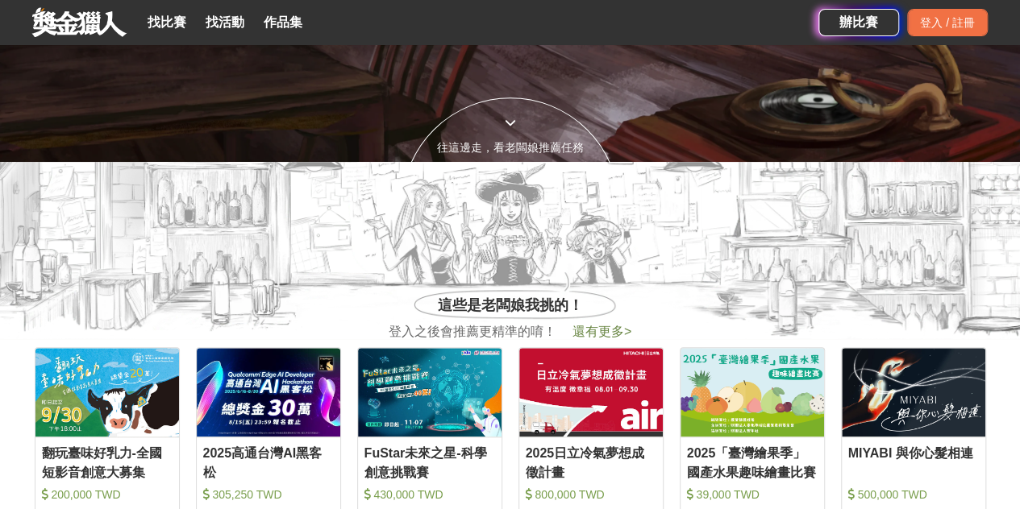
scroll to position [161, 0]
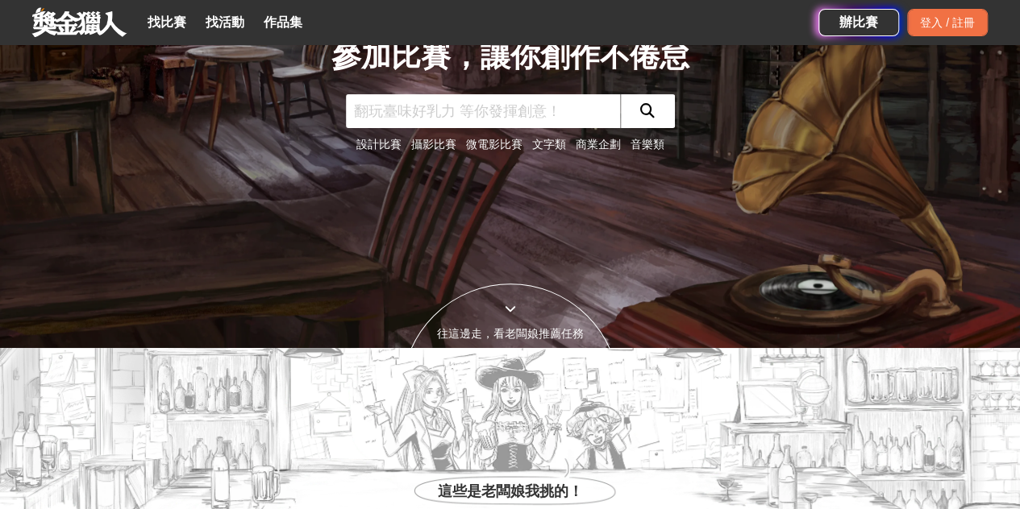
click at [160, 27] on link "找比賽" at bounding box center [167, 22] width 52 height 23
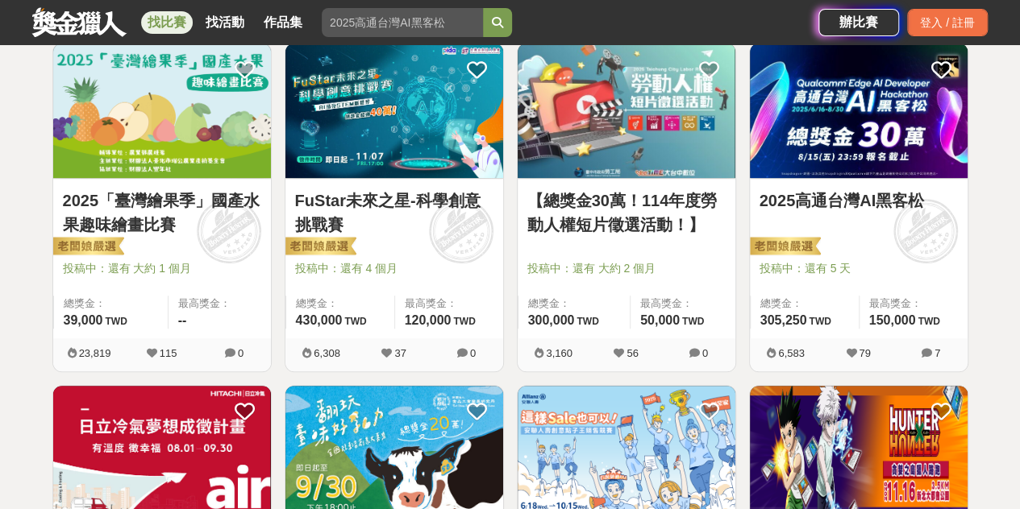
scroll to position [403, 0]
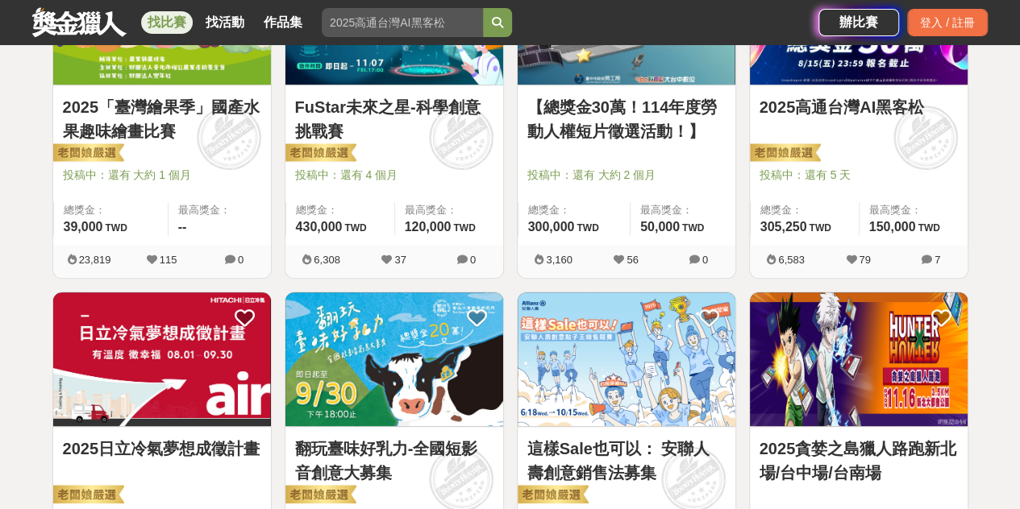
click at [607, 115] on link "【總獎金30萬！114年度勞動人權短片徵選活動！】" at bounding box center [626, 119] width 198 height 48
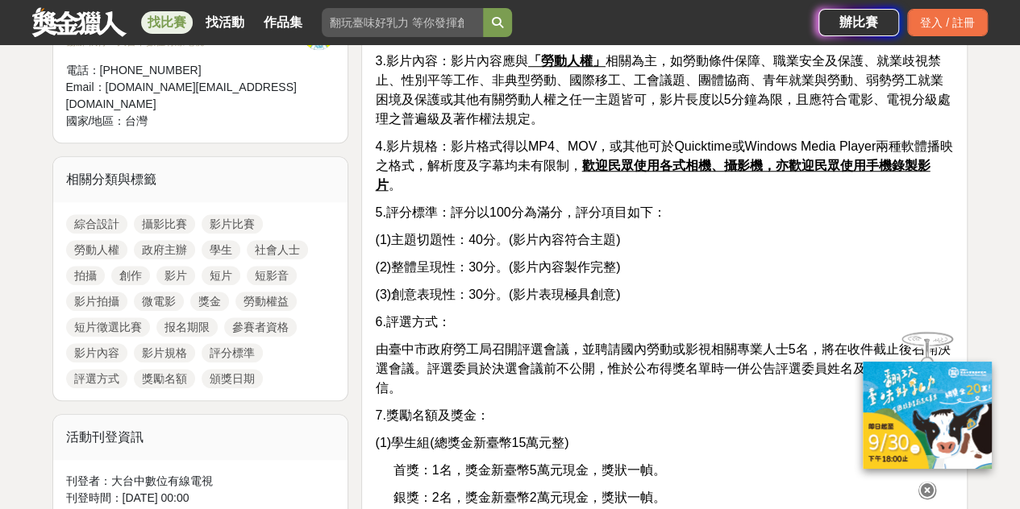
scroll to position [725, 0]
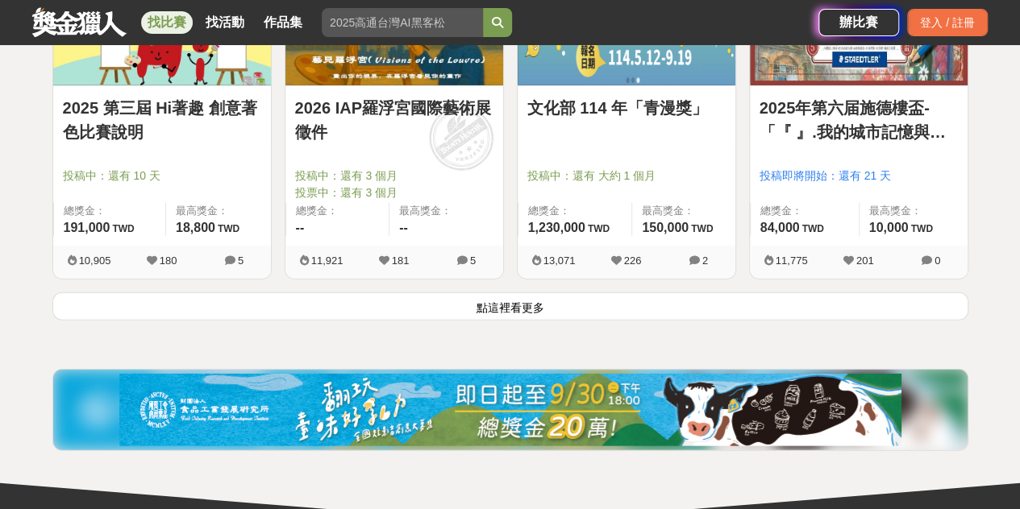
scroll to position [2138, 0]
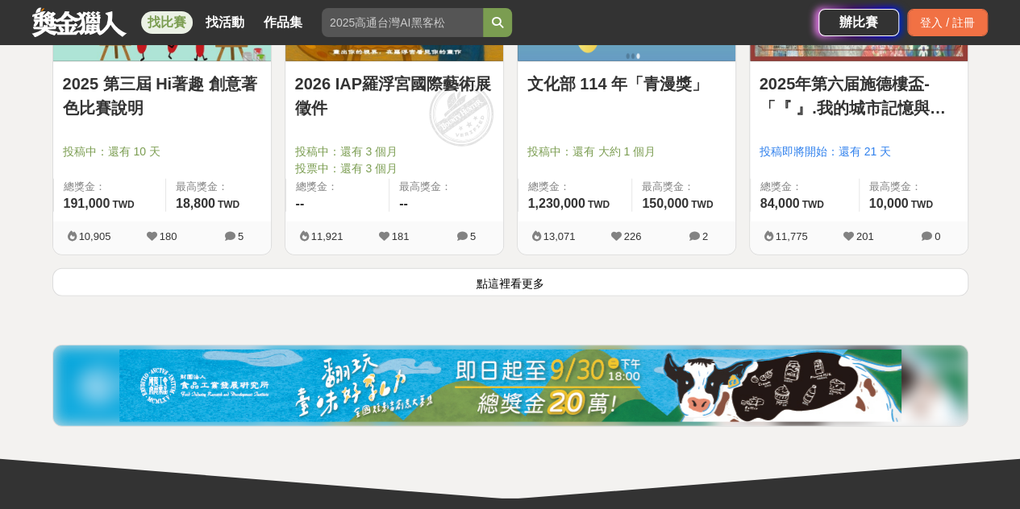
click at [596, 278] on button "點這裡看更多" at bounding box center [510, 282] width 916 height 28
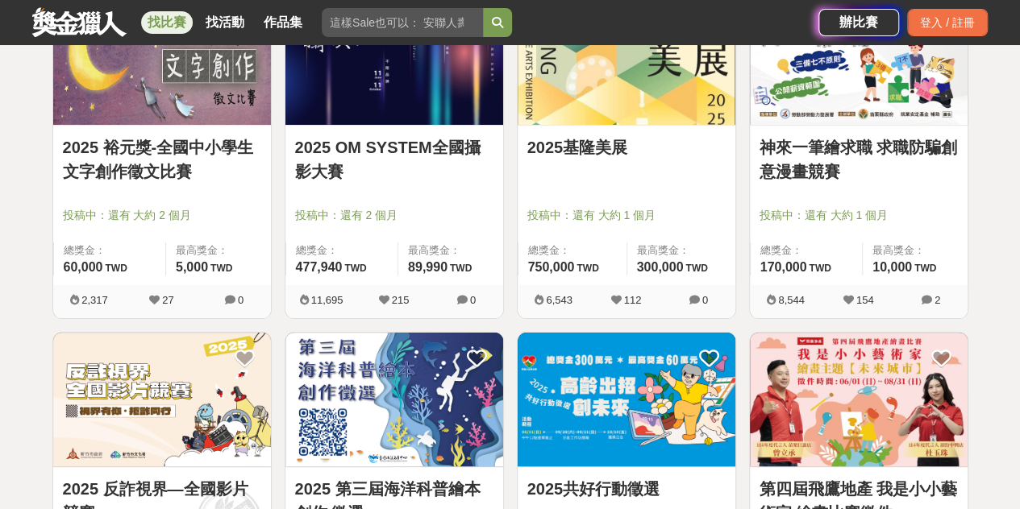
scroll to position [3266, 0]
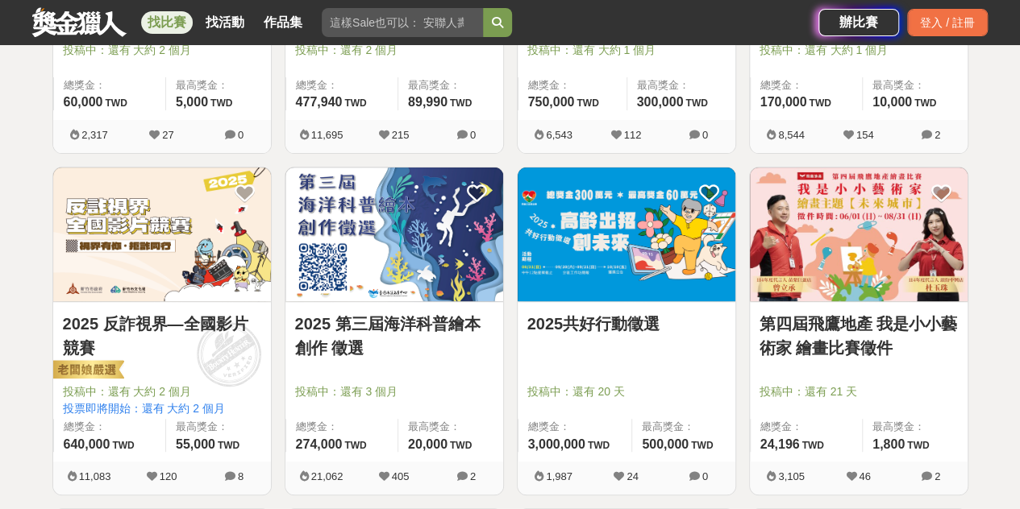
click at [590, 322] on link "2025共好行動徵選" at bounding box center [626, 324] width 198 height 24
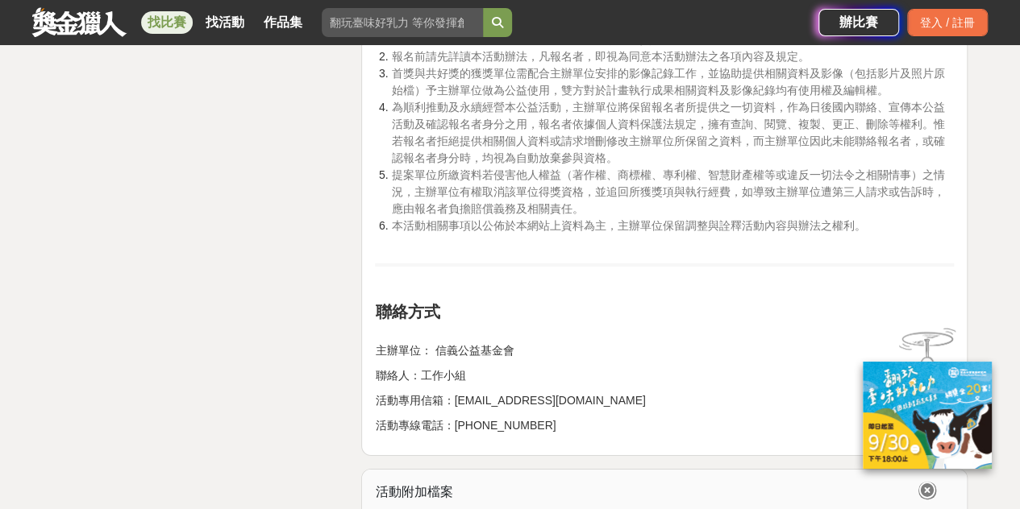
scroll to position [2740, 0]
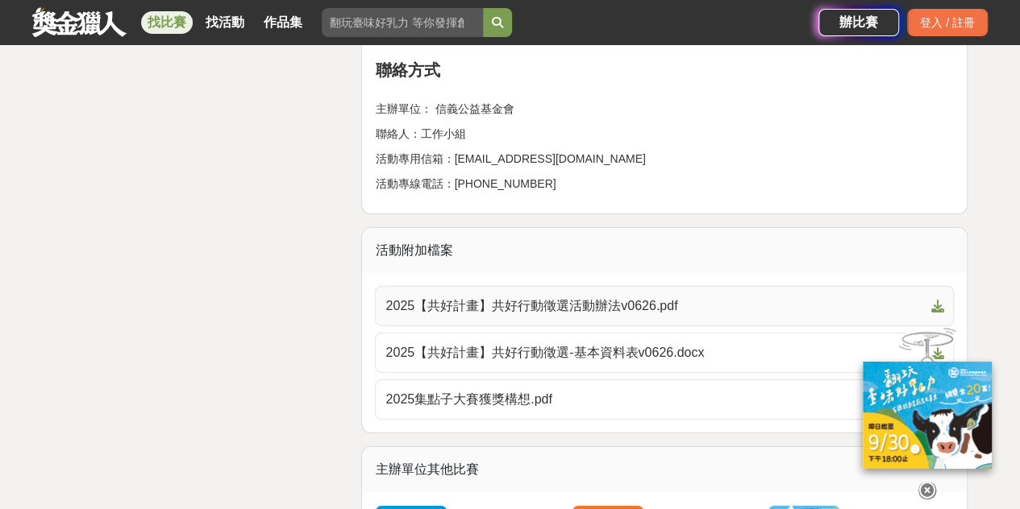
click at [556, 301] on span "2025【共好計畫】共好行動徵選活動辦法v0626.pdf" at bounding box center [654, 306] width 538 height 19
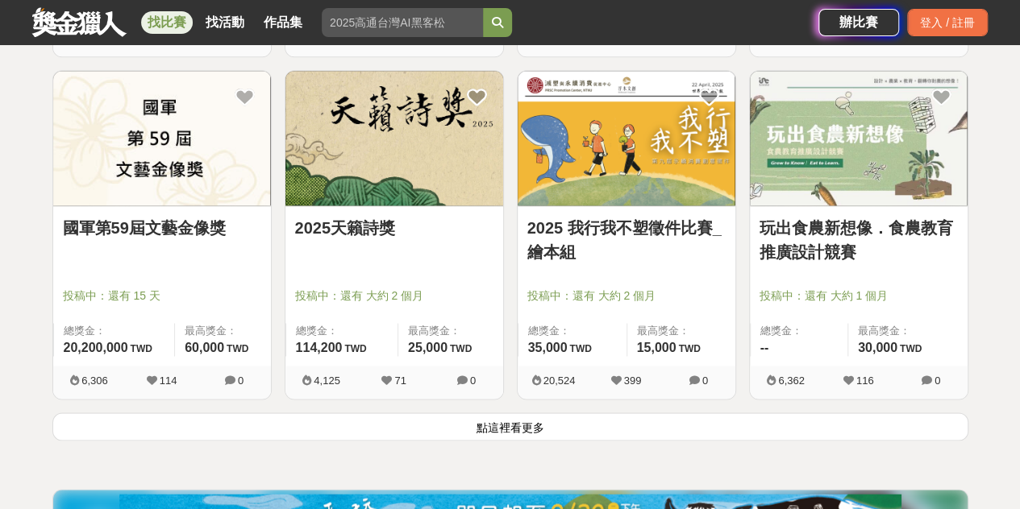
scroll to position [4072, 0]
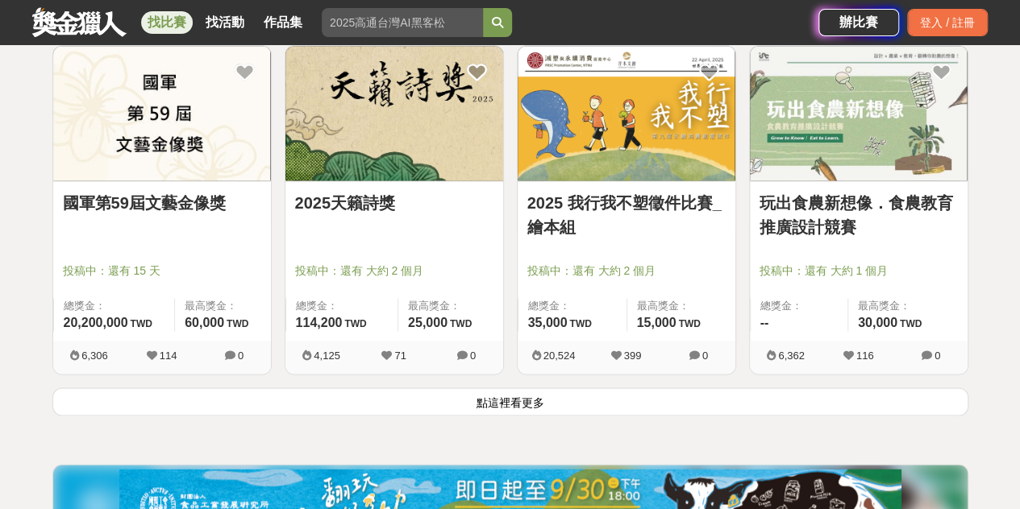
click at [497, 397] on button "點這裡看更多" at bounding box center [510, 402] width 916 height 28
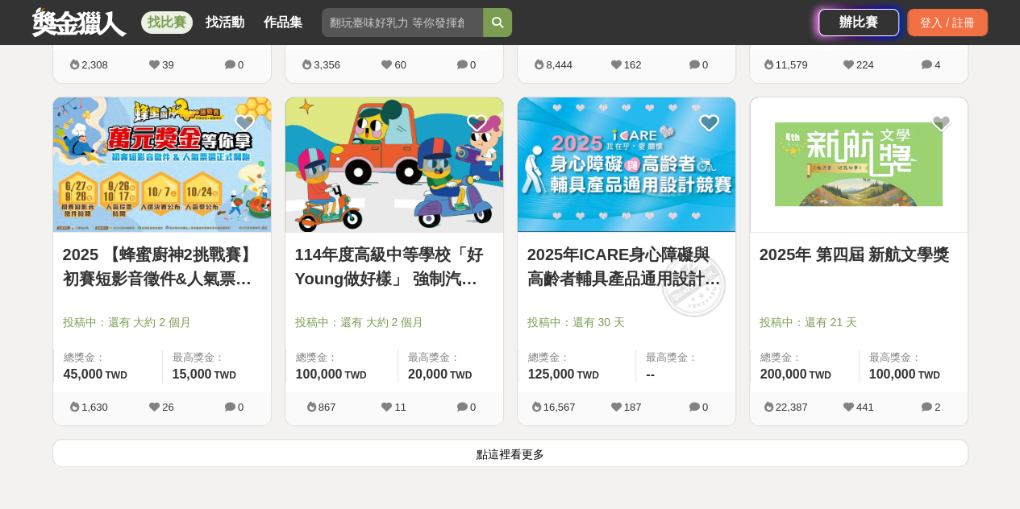
scroll to position [6168, 0]
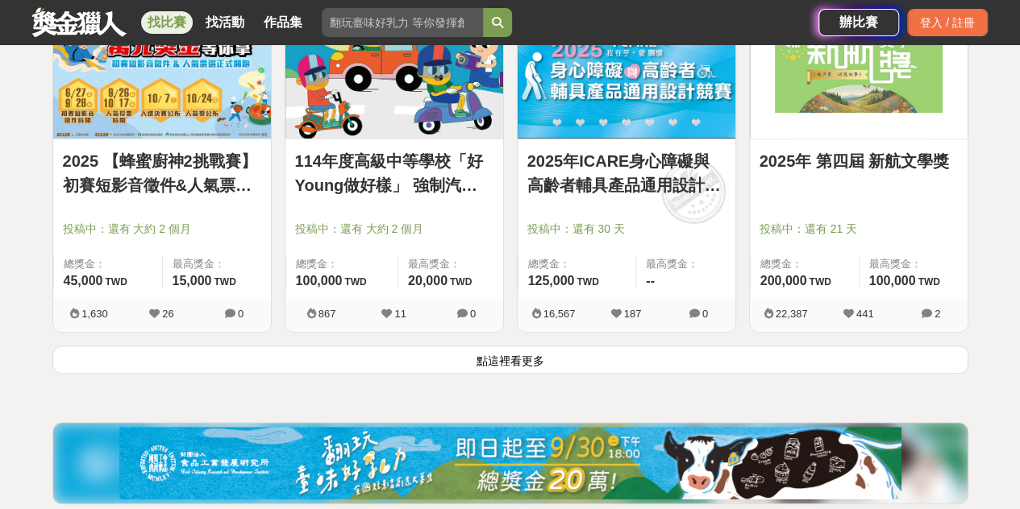
click at [476, 357] on button "點這裡看更多" at bounding box center [510, 360] width 916 height 28
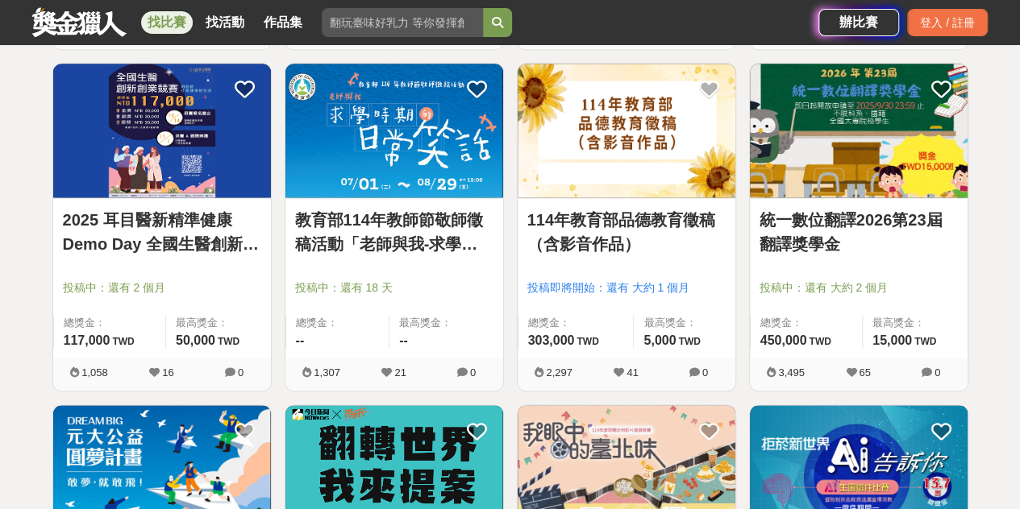
scroll to position [7296, 0]
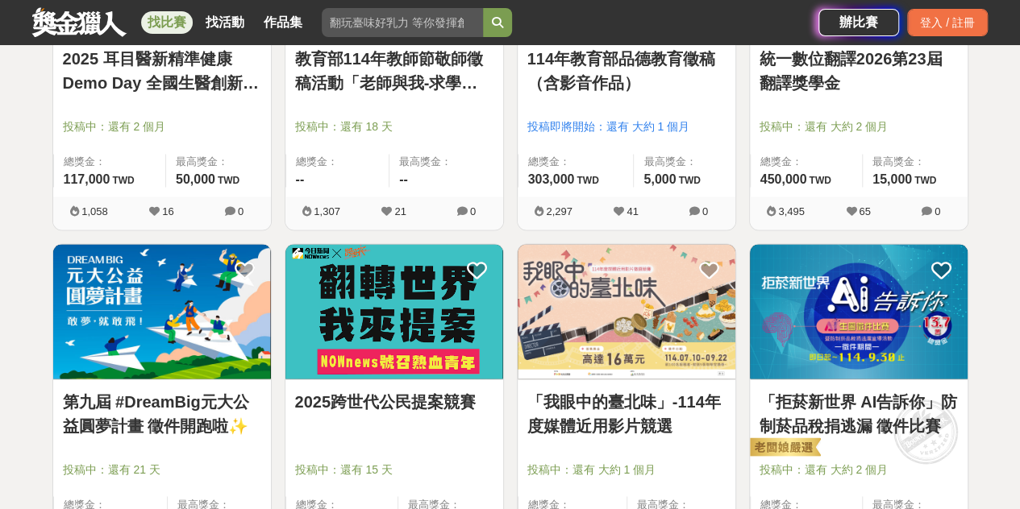
click at [407, 389] on link "2025跨世代公民提案競賽" at bounding box center [394, 401] width 198 height 24
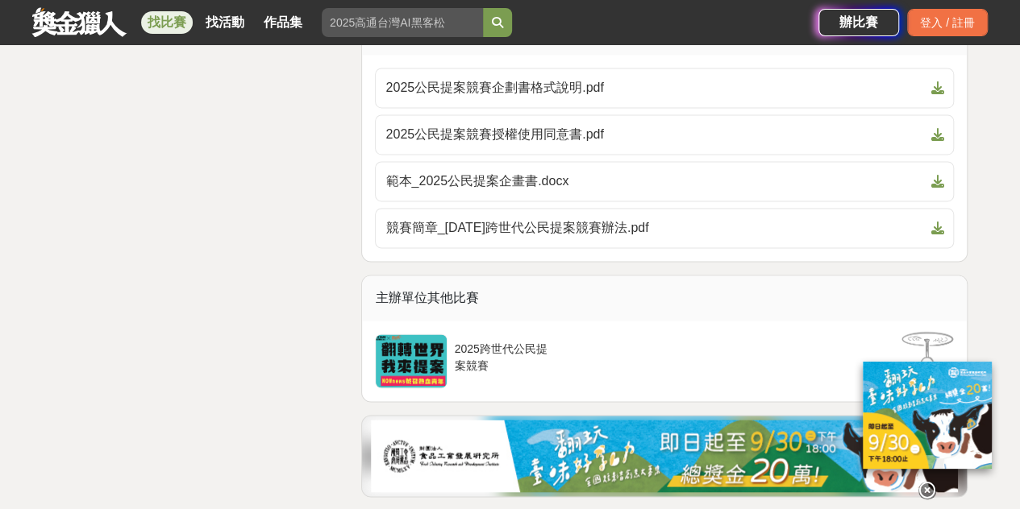
scroll to position [4030, 0]
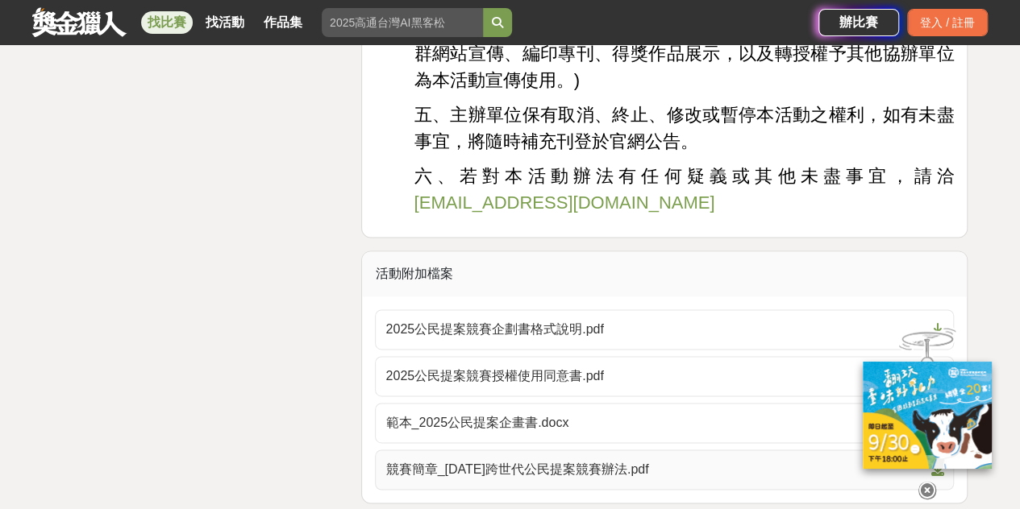
click at [484, 460] on span "競賽簡章_[DATE]跨世代公民提案競賽辦法.pdf" at bounding box center [654, 469] width 538 height 19
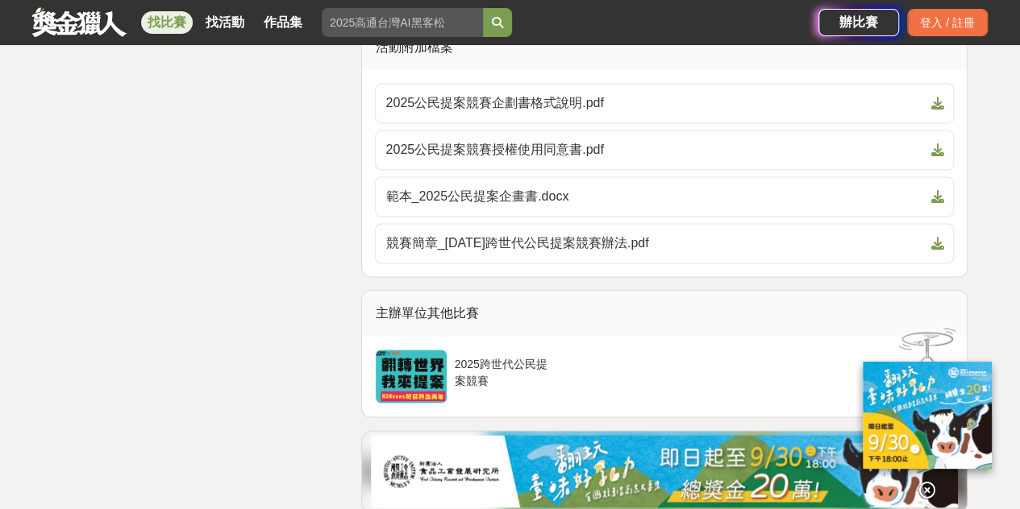
scroll to position [4353, 0]
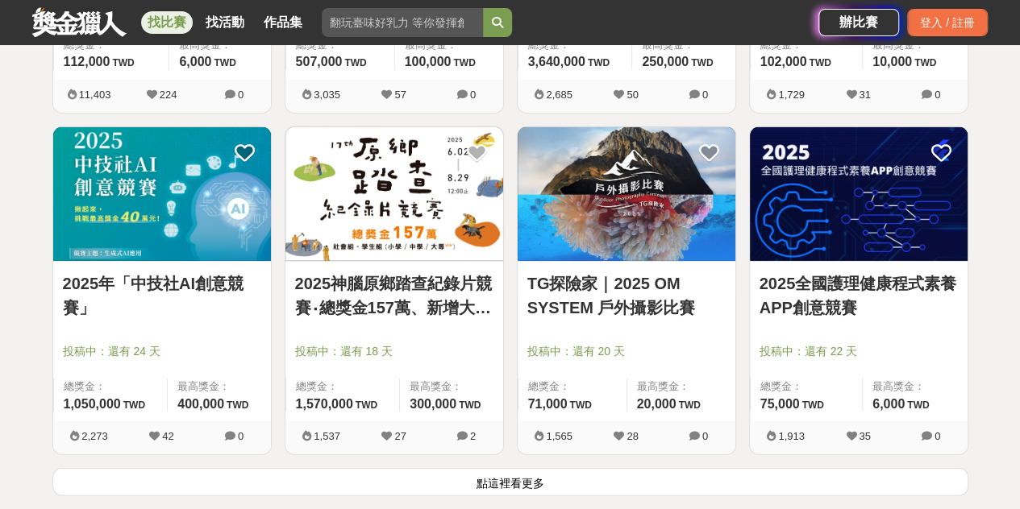
scroll to position [8102, 0]
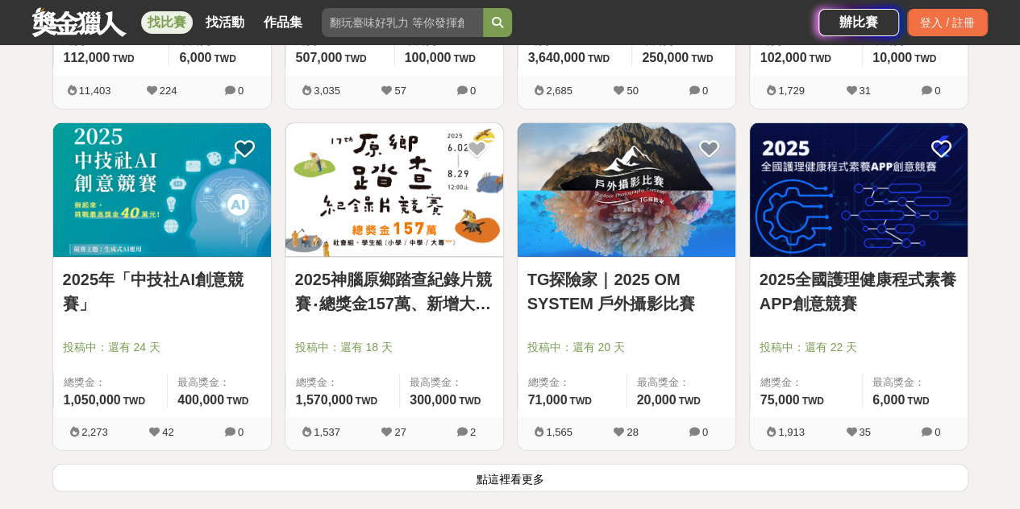
click at [198, 268] on link "2025年「中技社AI創意競賽」" at bounding box center [162, 292] width 198 height 48
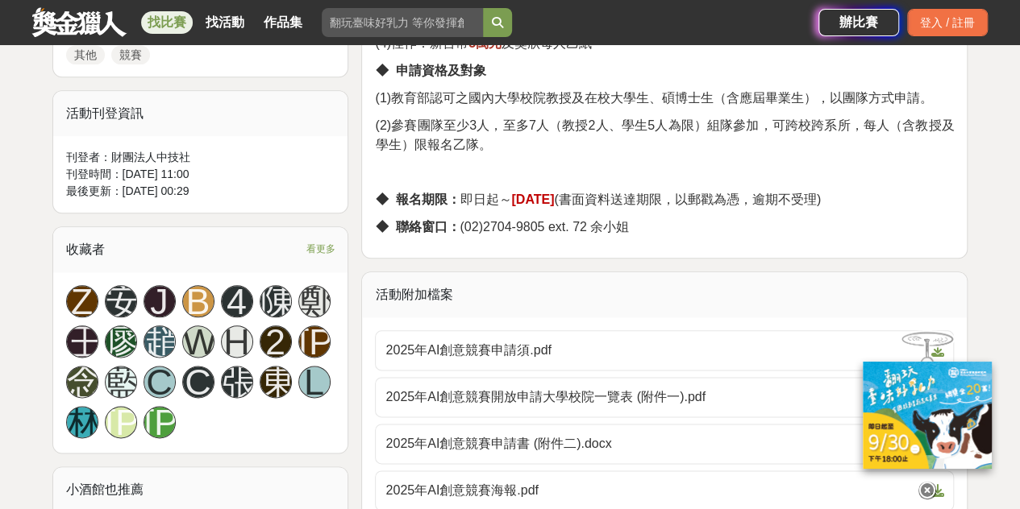
scroll to position [806, 0]
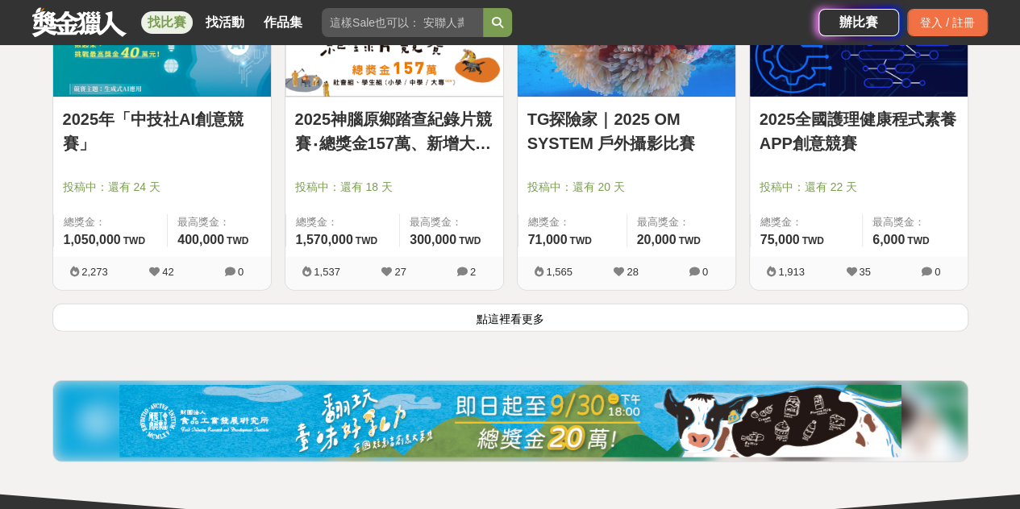
scroll to position [8263, 0]
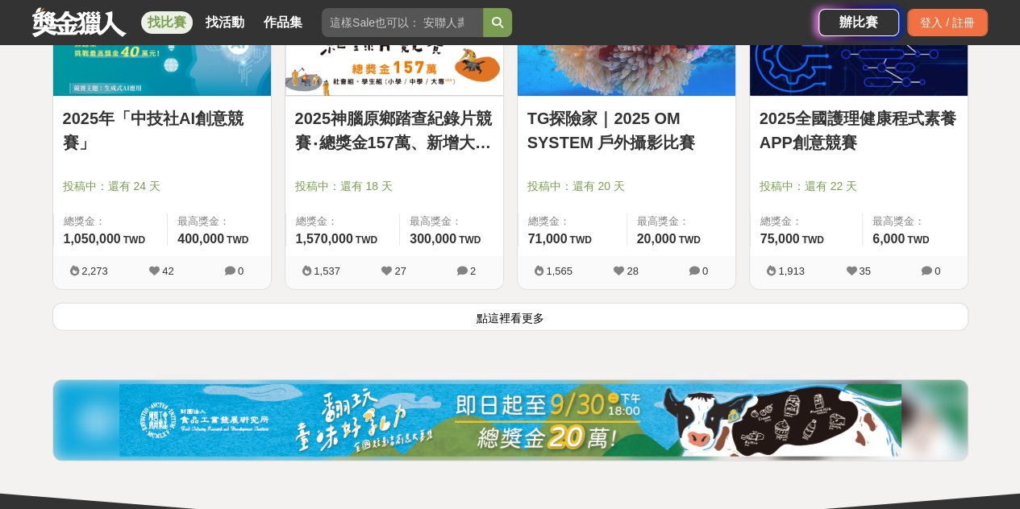
click at [521, 303] on button "點這裡看更多" at bounding box center [510, 317] width 916 height 28
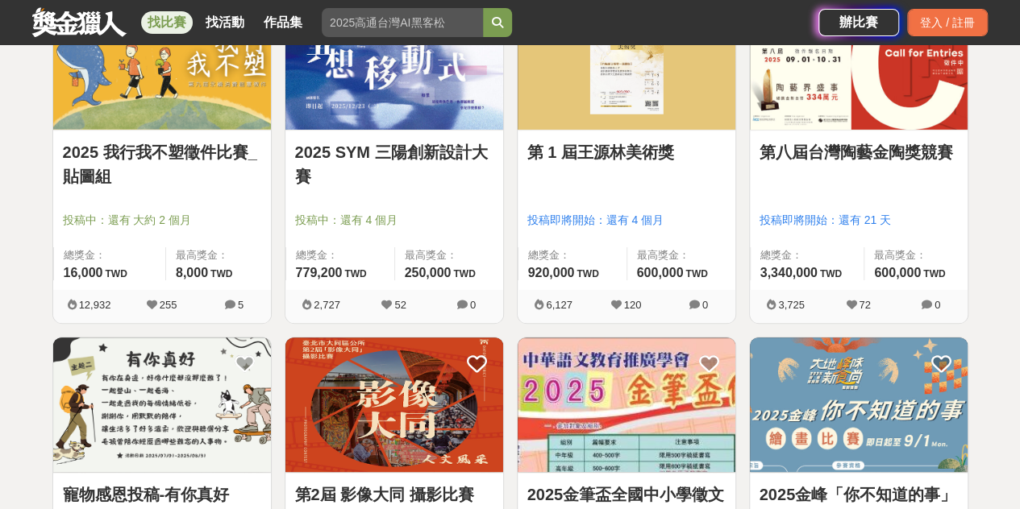
scroll to position [9231, 0]
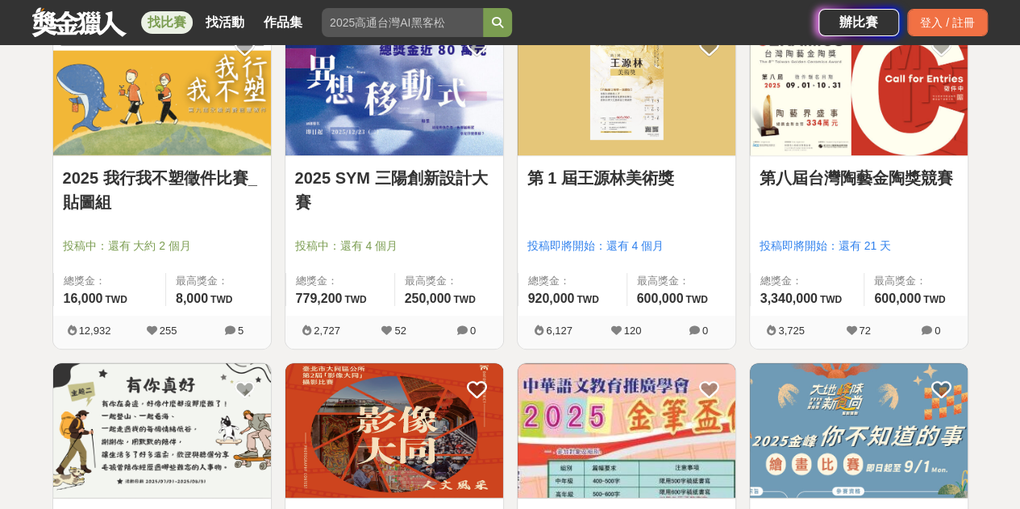
click at [184, 166] on link "2025 我行我不塑徵件比賽_貼圖組" at bounding box center [162, 190] width 198 height 48
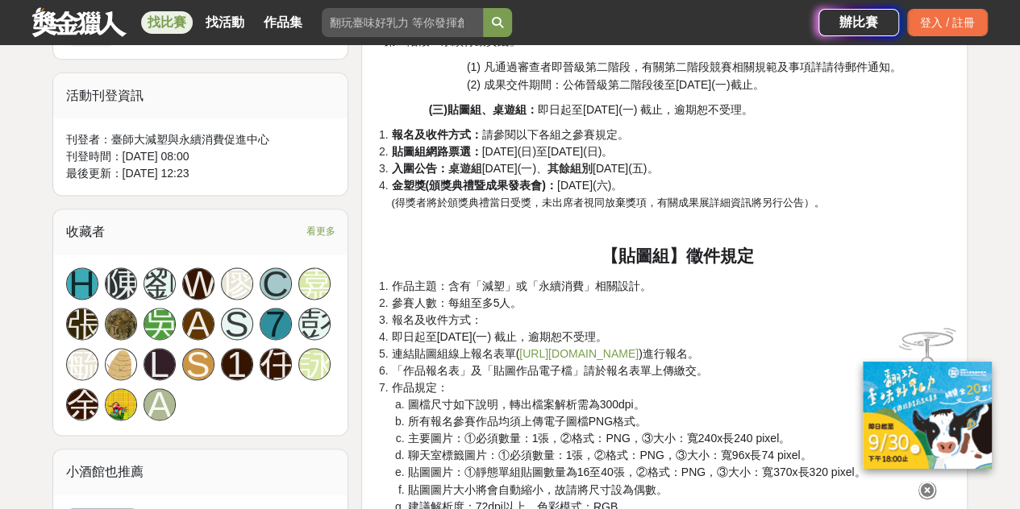
scroll to position [1128, 0]
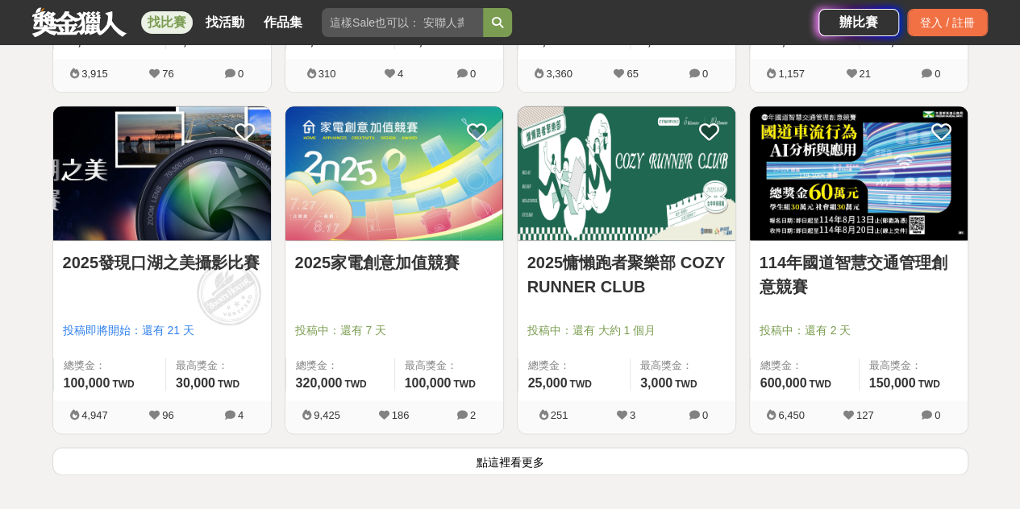
scroll to position [10198, 0]
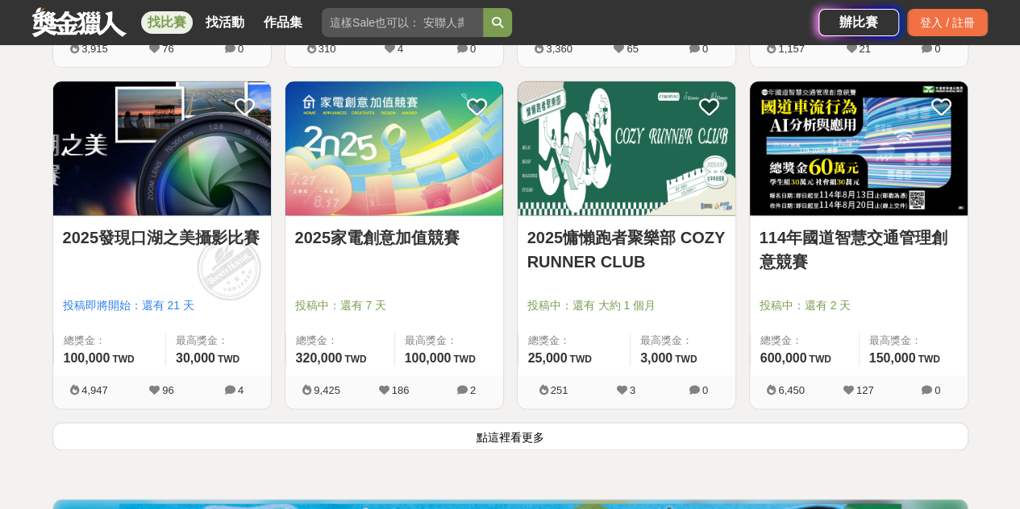
click at [505, 422] on button "點這裡看更多" at bounding box center [510, 436] width 916 height 28
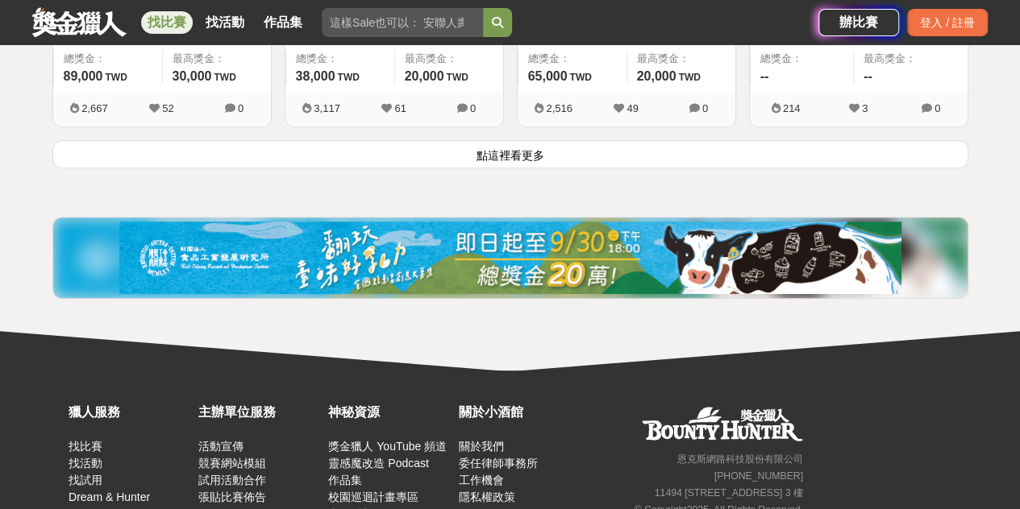
scroll to position [12535, 0]
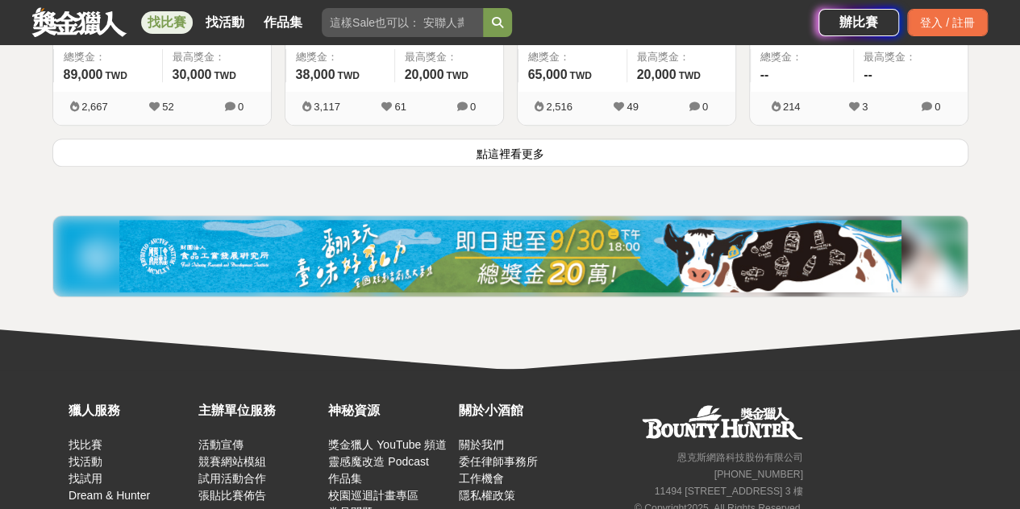
click at [567, 139] on button "點這裡看更多" at bounding box center [510, 153] width 916 height 28
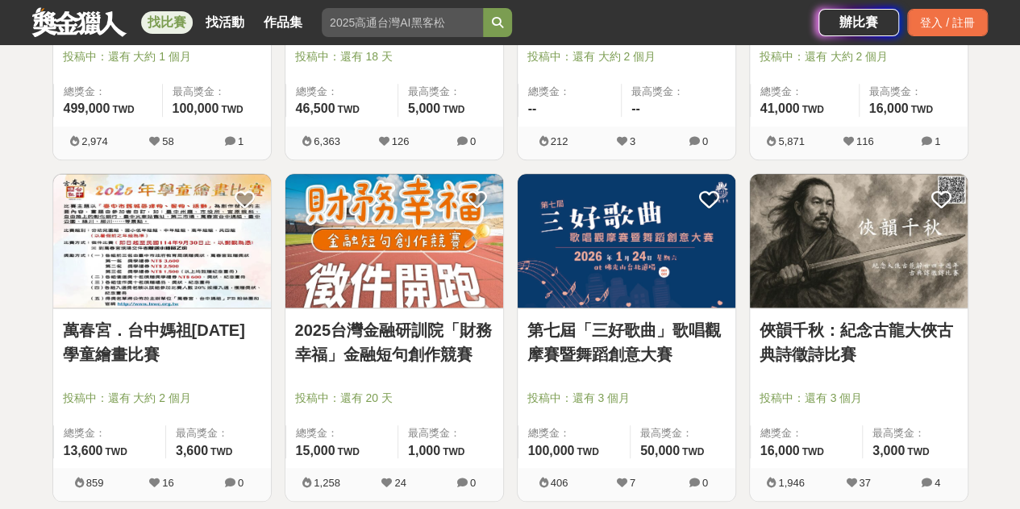
scroll to position [12958, 0]
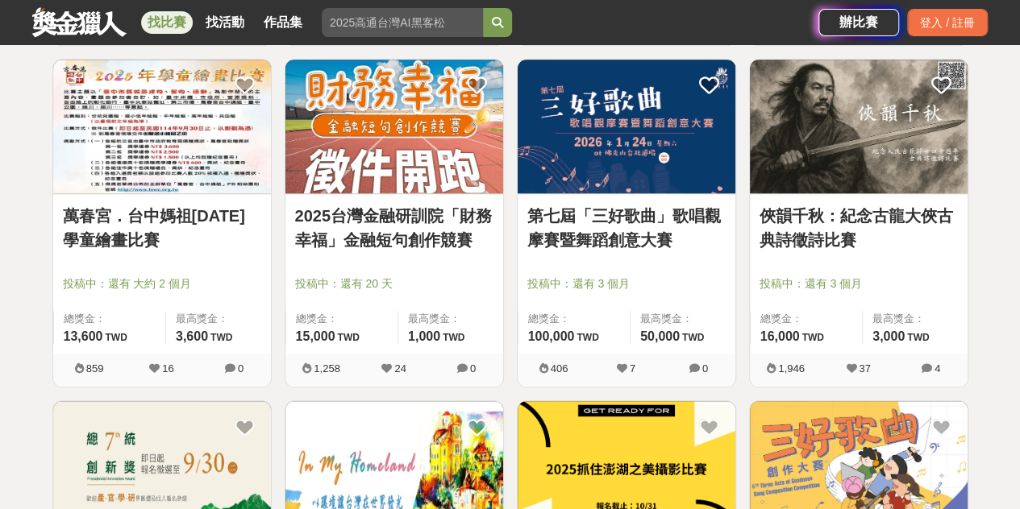
click at [402, 204] on link "2025台灣金融研訓院「財務幸福」金融短句創作競賽" at bounding box center [394, 228] width 198 height 48
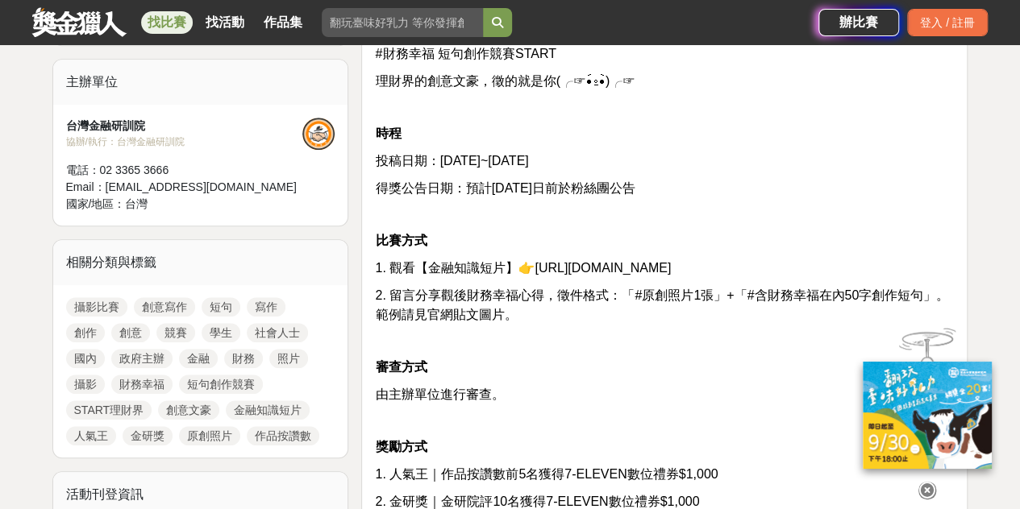
scroll to position [564, 0]
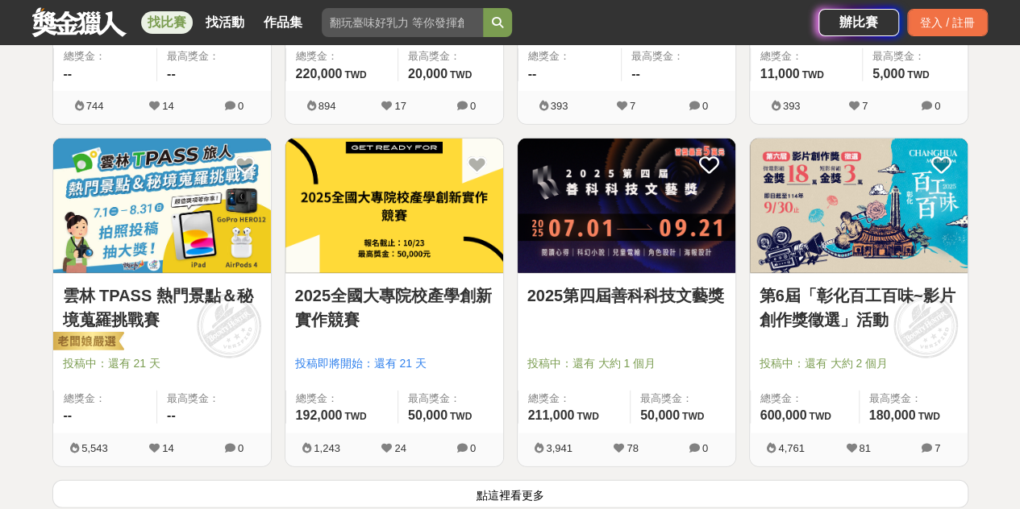
scroll to position [14328, 0]
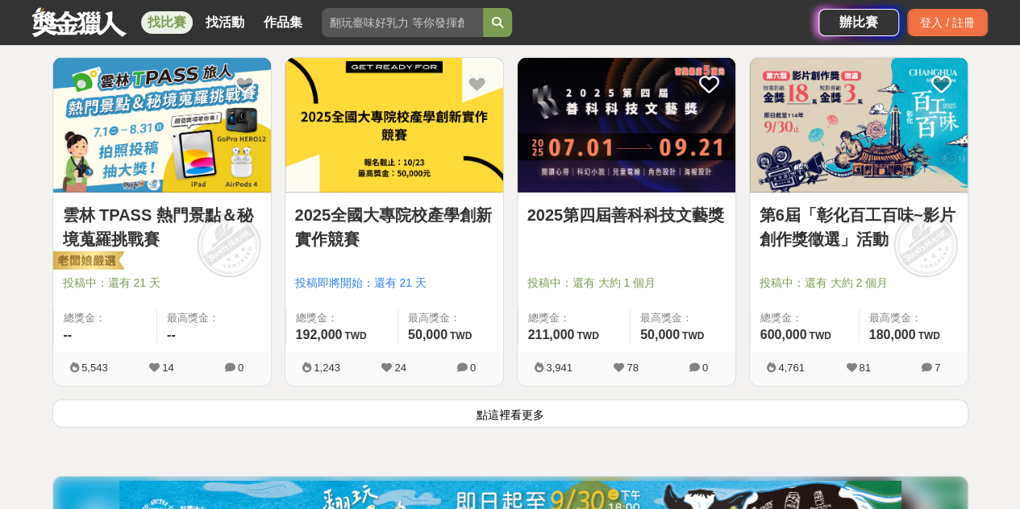
click at [505, 400] on button "點這裡看更多" at bounding box center [510, 414] width 916 height 28
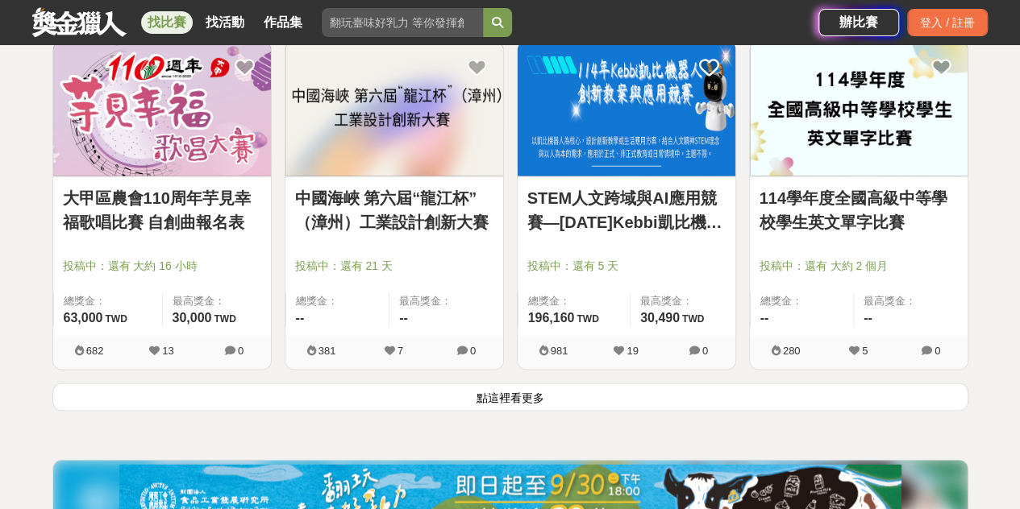
scroll to position [16424, 0]
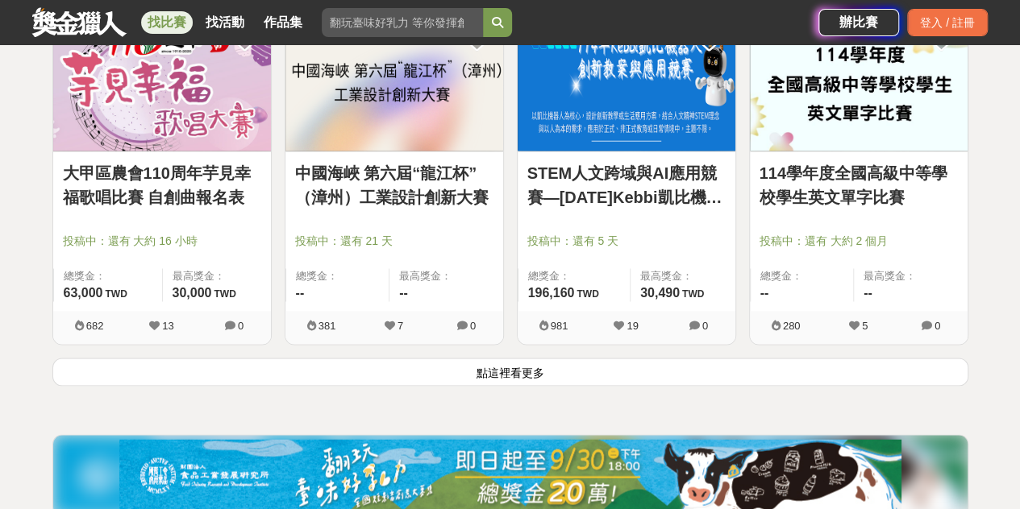
click at [505, 358] on button "點這裡看更多" at bounding box center [510, 372] width 916 height 28
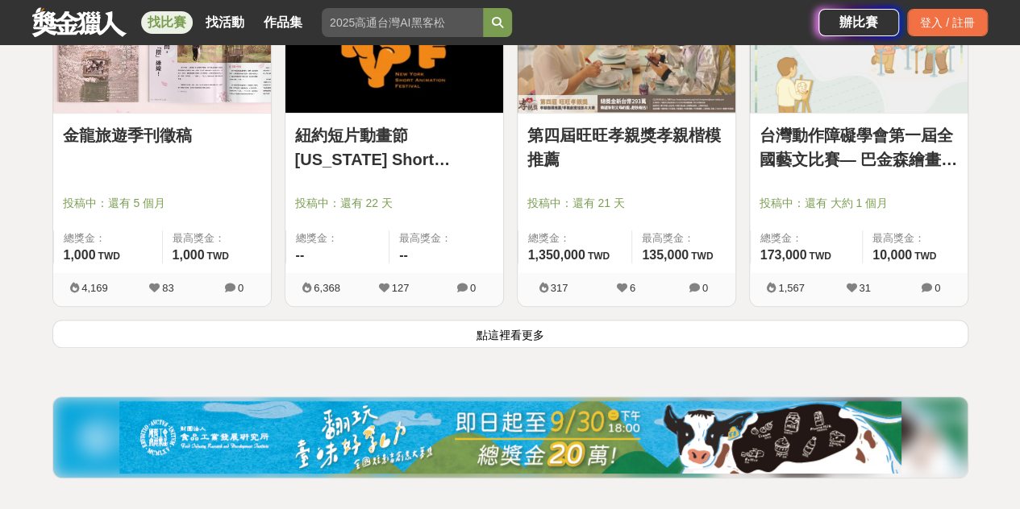
scroll to position [18519, 0]
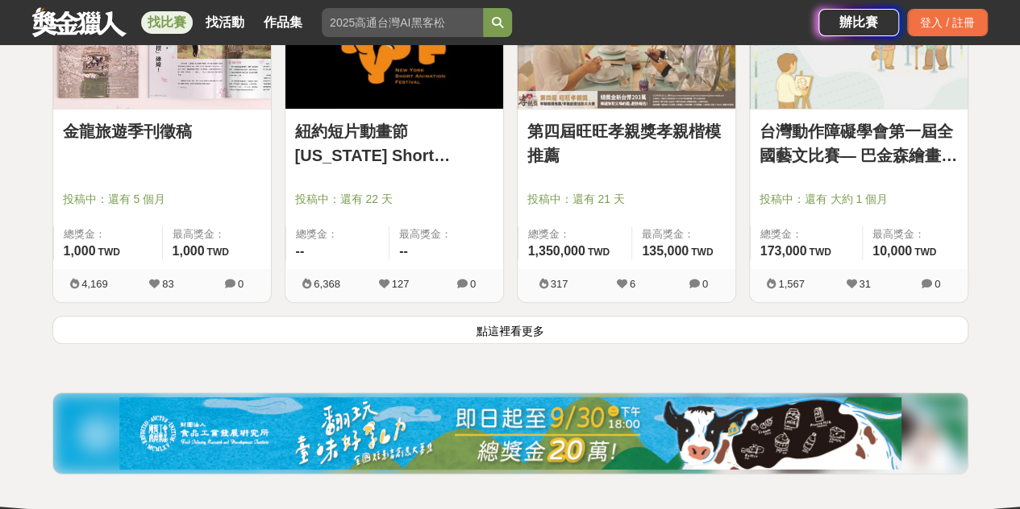
click at [506, 316] on button "點這裡看更多" at bounding box center [510, 330] width 916 height 28
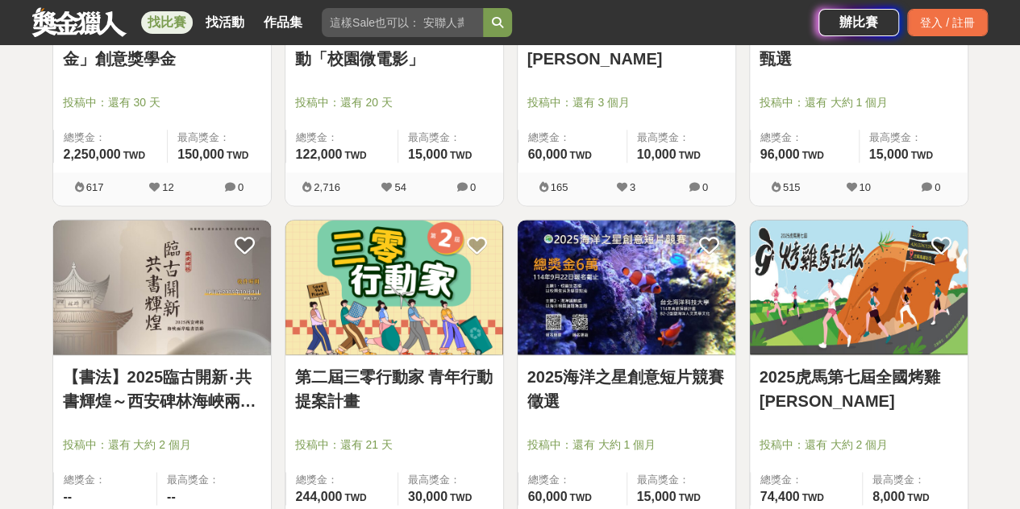
scroll to position [19325, 0]
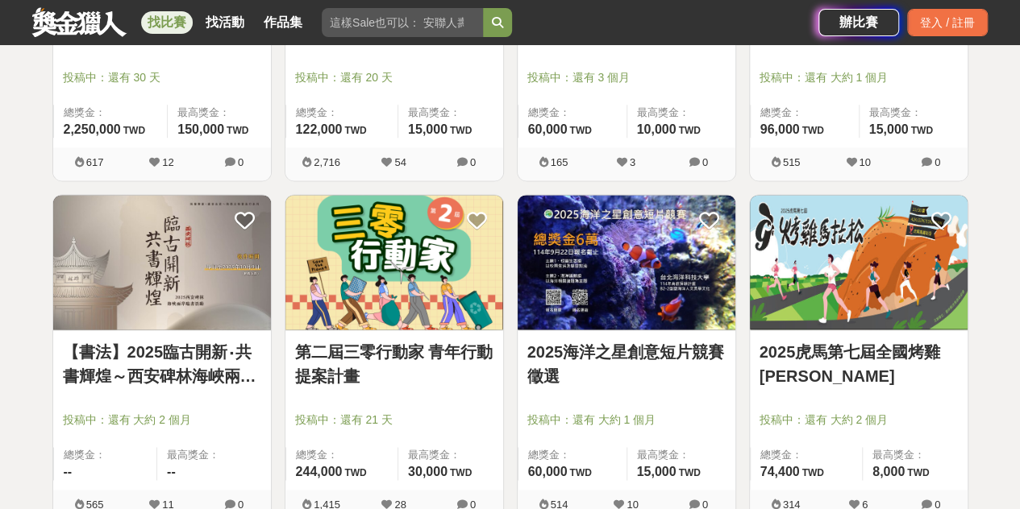
click at [469, 340] on link "第二屆三零行動家 青年行動提案計畫" at bounding box center [394, 364] width 198 height 48
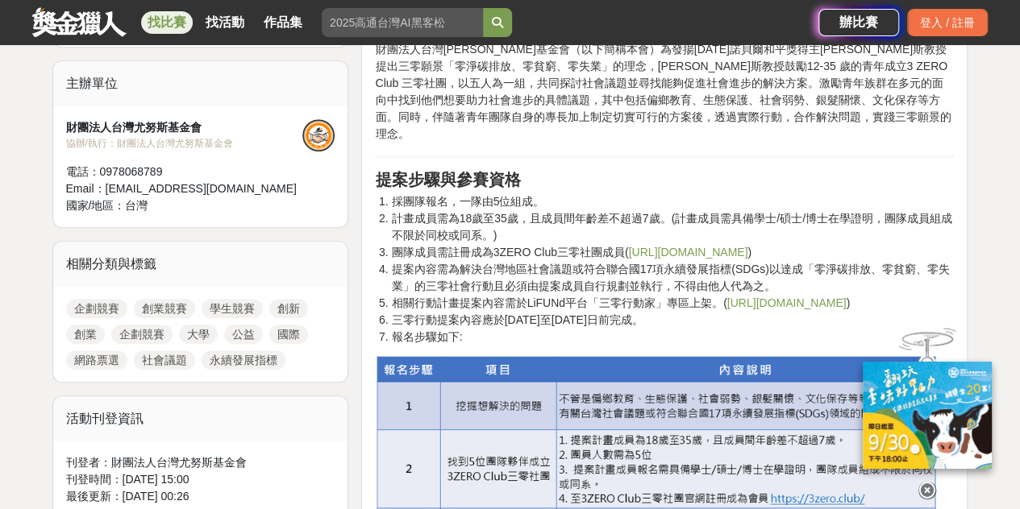
scroll to position [564, 0]
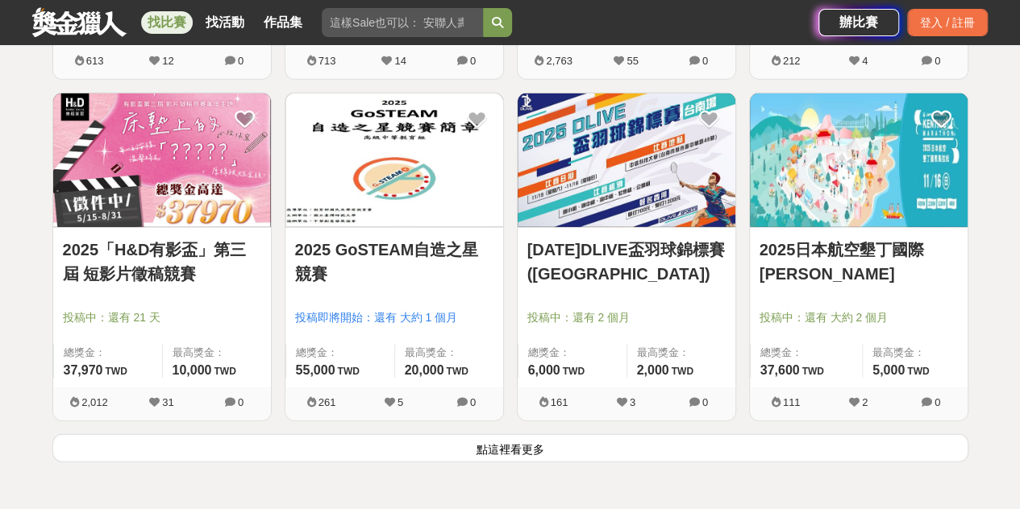
scroll to position [20454, 0]
click at [501, 434] on button "點這裡看更多" at bounding box center [510, 448] width 916 height 28
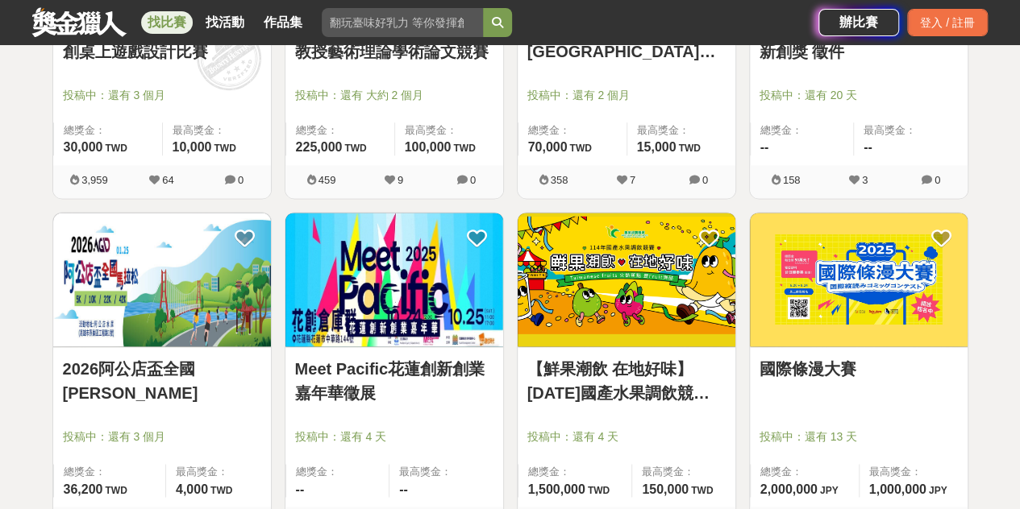
scroll to position [22469, 0]
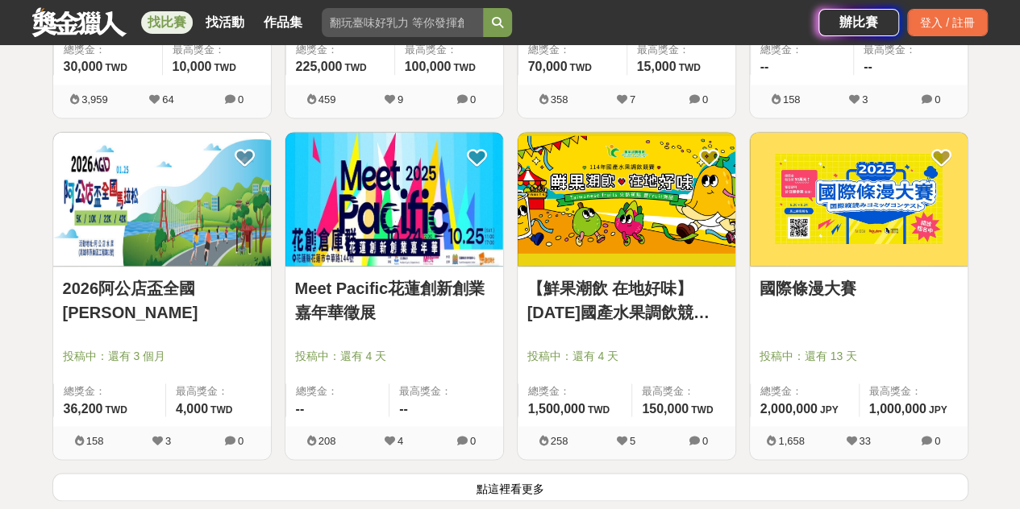
click at [516, 473] on button "點這裡看更多" at bounding box center [510, 487] width 916 height 28
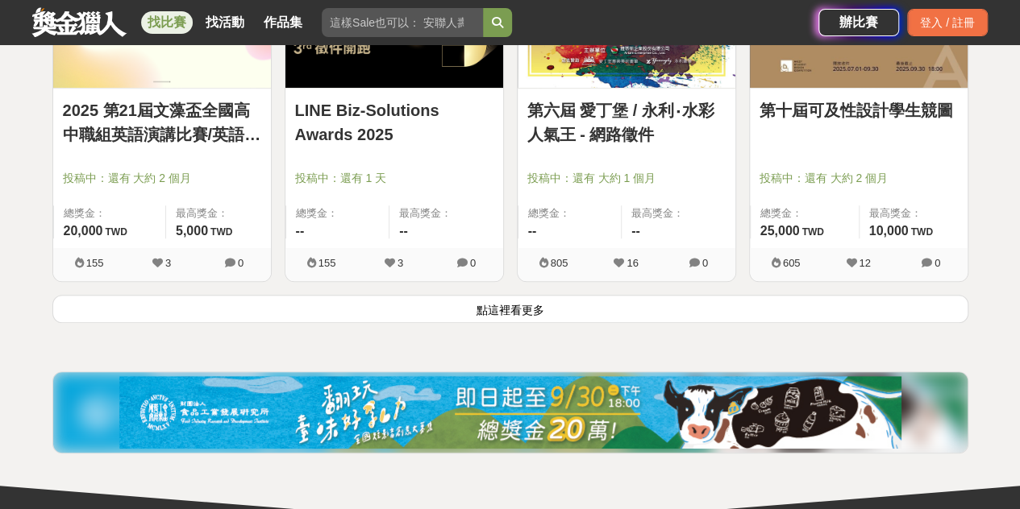
scroll to position [24726, 0]
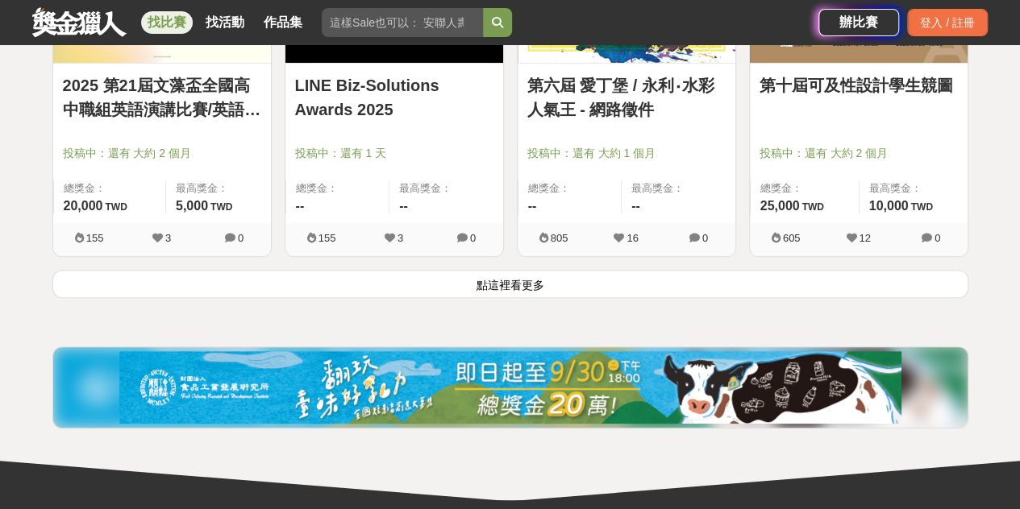
click at [512, 270] on button "點這裡看更多" at bounding box center [510, 284] width 916 height 28
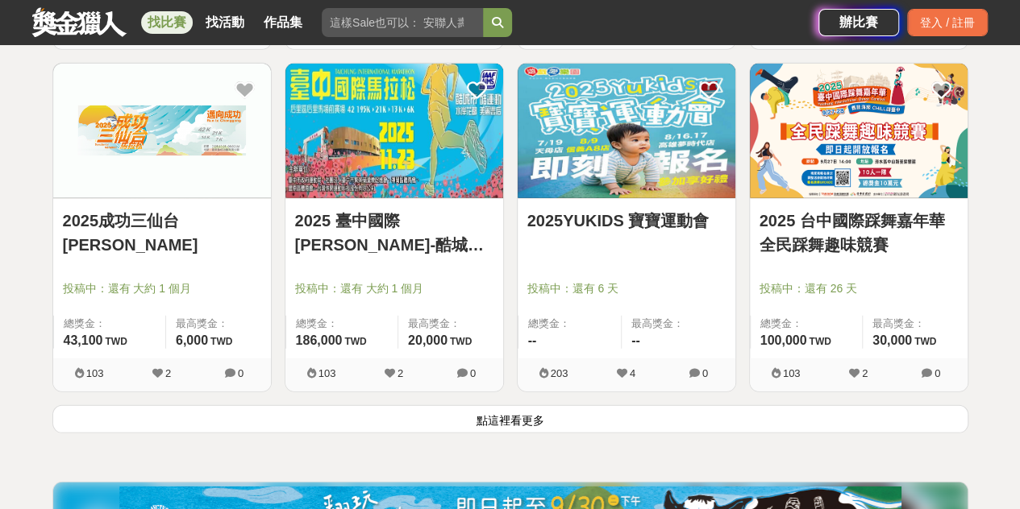
scroll to position [26713, 0]
